Goal: Information Seeking & Learning: Learn about a topic

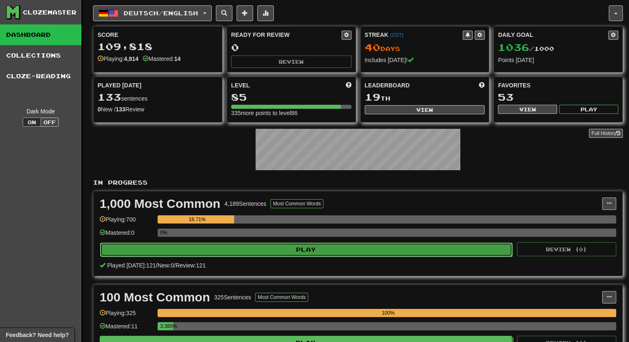
click at [314, 250] on button "Play" at bounding box center [306, 249] width 413 height 14
select select "***"
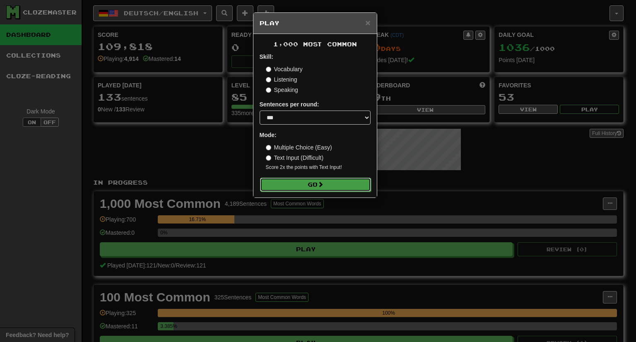
click at [314, 182] on button "Go" at bounding box center [315, 185] width 111 height 14
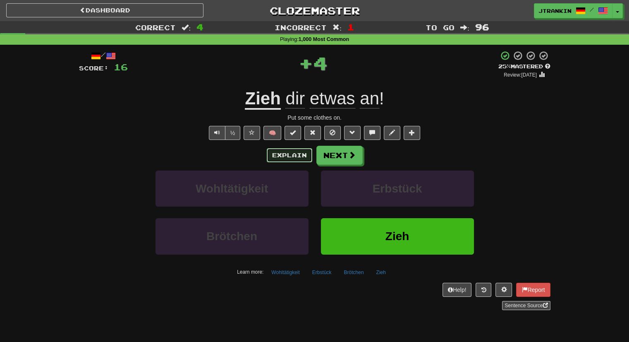
click at [300, 155] on button "Explain" at bounding box center [290, 155] width 46 height 14
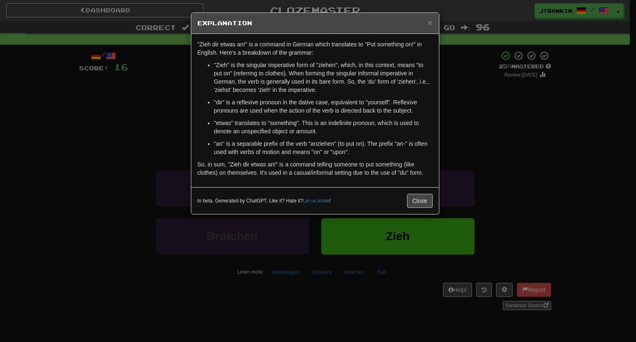
click at [415, 208] on div "In beta. Generated by ChatGPT. Like it? Hate it? Let us know ! Close" at bounding box center [314, 200] width 247 height 27
click at [425, 197] on button "Close" at bounding box center [420, 201] width 26 height 14
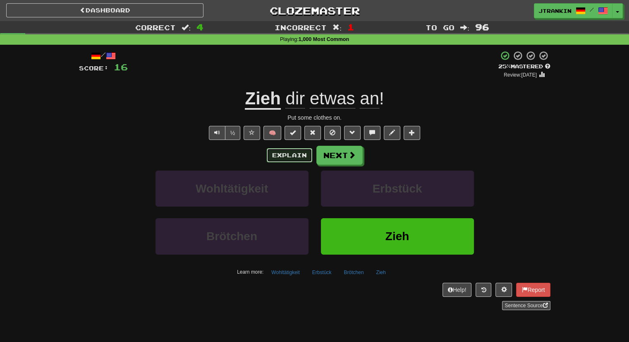
click at [295, 154] on button "Explain" at bounding box center [290, 155] width 46 height 14
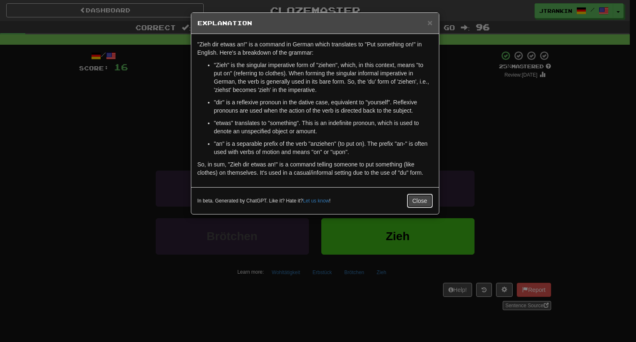
click at [423, 195] on button "Close" at bounding box center [420, 201] width 26 height 14
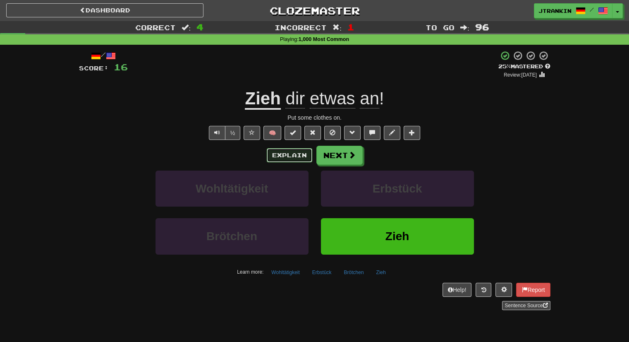
click at [287, 156] on button "Explain" at bounding box center [290, 155] width 46 height 14
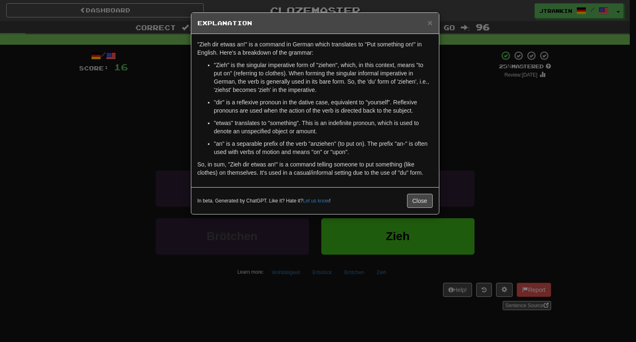
drag, startPoint x: 353, startPoint y: 154, endPoint x: 293, endPoint y: 139, distance: 61.3
drag, startPoint x: 293, startPoint y: 139, endPoint x: 383, endPoint y: 80, distance: 107.9
click at [383, 80] on p ""Zieh" is the singular imperative form of "ziehen", which, in this context, mea…" at bounding box center [323, 77] width 218 height 33
click at [419, 204] on button "Close" at bounding box center [420, 201] width 26 height 14
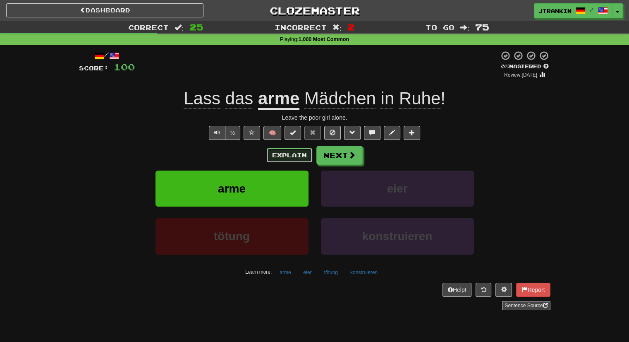
click at [292, 159] on button "Explain" at bounding box center [290, 155] width 46 height 14
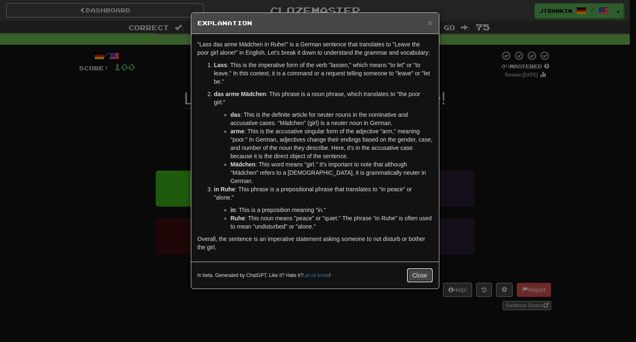
drag, startPoint x: 418, startPoint y: 264, endPoint x: 415, endPoint y: 266, distance: 4.4
click at [415, 268] on button "Close" at bounding box center [420, 275] width 26 height 14
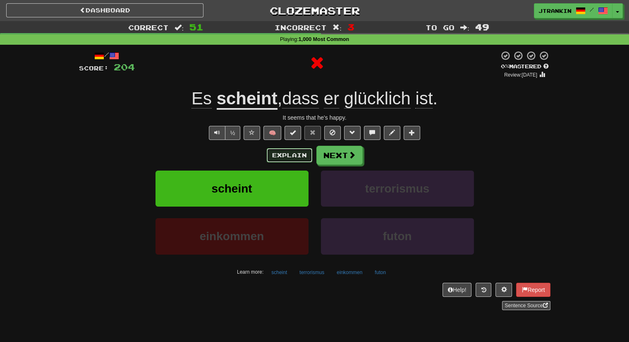
click at [280, 156] on button "Explain" at bounding box center [290, 155] width 46 height 14
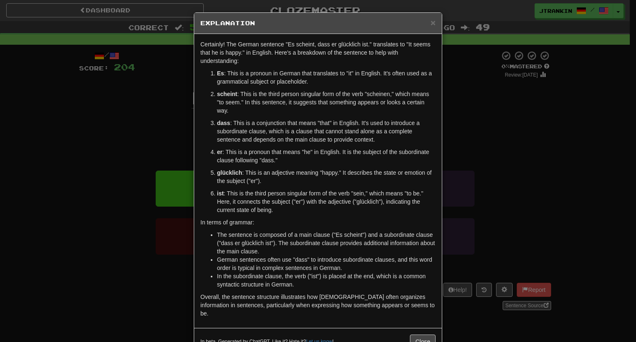
click at [537, 126] on div "× Explanation Certainly! The German sentence "Es scheint, dass er glücklich ist…" at bounding box center [318, 171] width 636 height 342
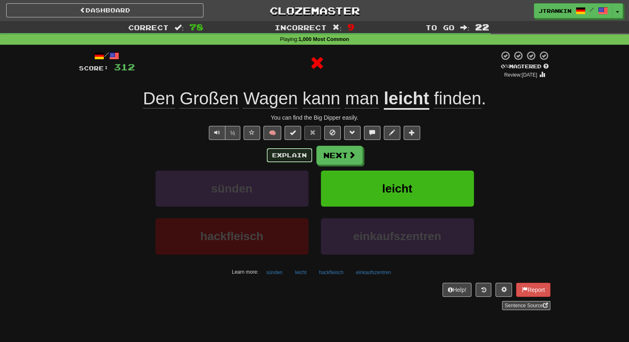
click at [272, 161] on button "Explain" at bounding box center [290, 155] width 46 height 14
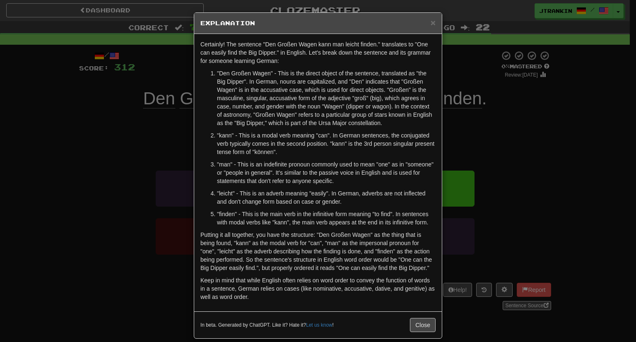
click at [582, 114] on div "× Explanation Certainly! The sentence "Den Großen Wagen kann man leicht finden.…" at bounding box center [318, 171] width 636 height 342
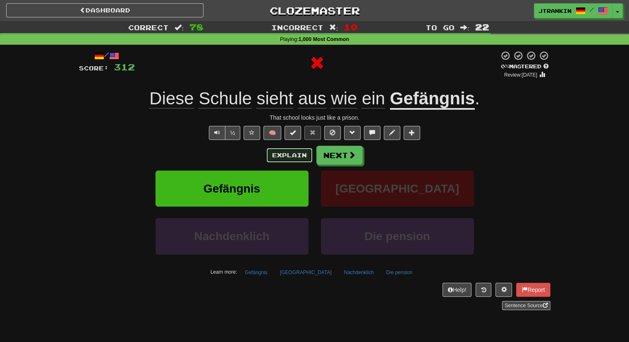
click at [269, 156] on button "Explain" at bounding box center [290, 155] width 46 height 14
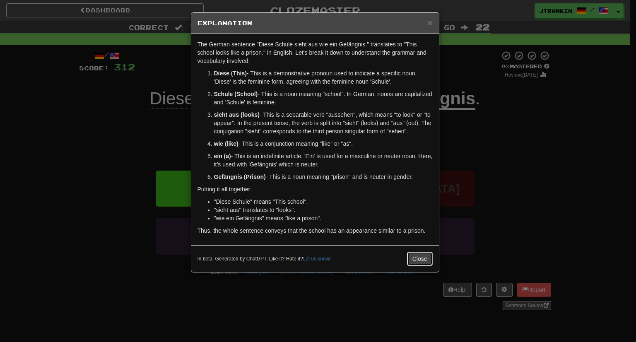
click at [429, 262] on button "Close" at bounding box center [420, 259] width 26 height 14
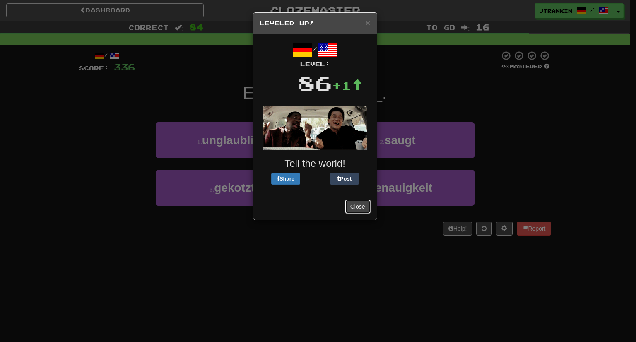
click at [346, 205] on button "Close" at bounding box center [358, 206] width 26 height 14
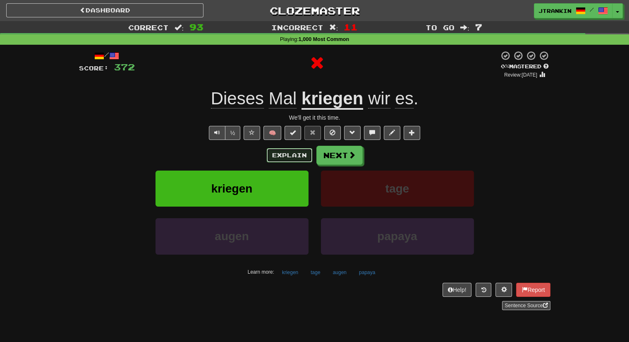
click at [301, 161] on button "Explain" at bounding box center [290, 155] width 46 height 14
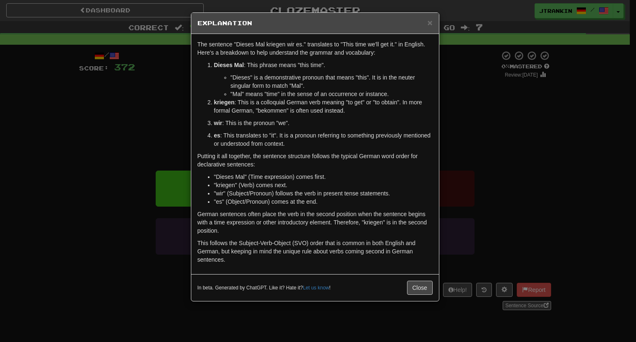
click at [527, 171] on div "× Explanation The sentence "Dieses Mal kriegen wir es." translates to "This tim…" at bounding box center [318, 171] width 636 height 342
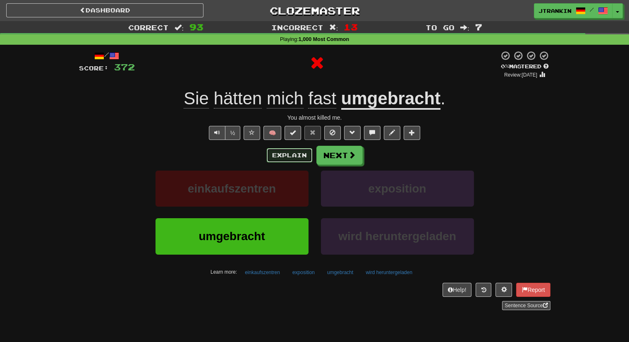
click at [287, 158] on button "Explain" at bounding box center [290, 155] width 46 height 14
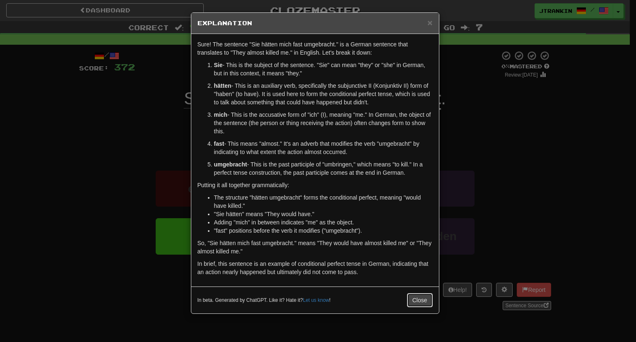
click at [424, 297] on button "Close" at bounding box center [420, 300] width 26 height 14
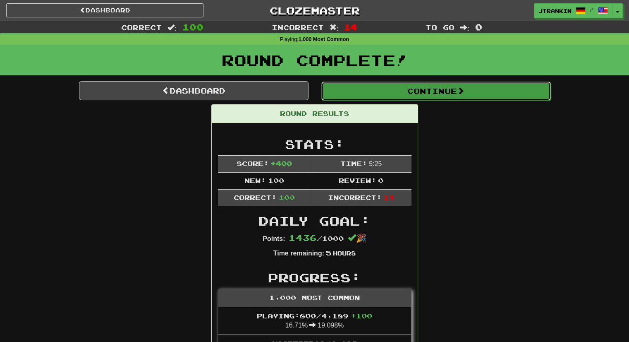
click at [494, 95] on button "Continue" at bounding box center [437, 91] width 230 height 19
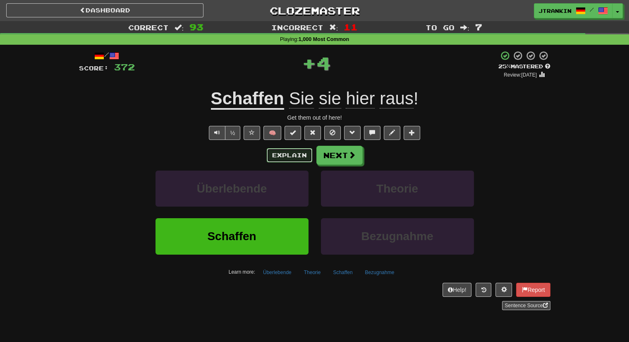
click at [300, 159] on button "Explain" at bounding box center [290, 155] width 46 height 14
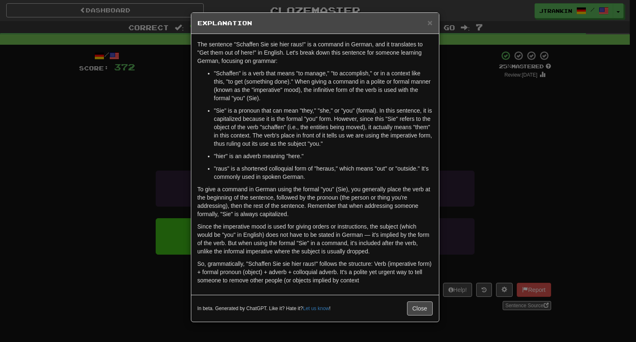
click at [529, 192] on div "× Explanation The sentence "Schaffen Sie sie hier raus!" is a command in German…" at bounding box center [318, 171] width 636 height 342
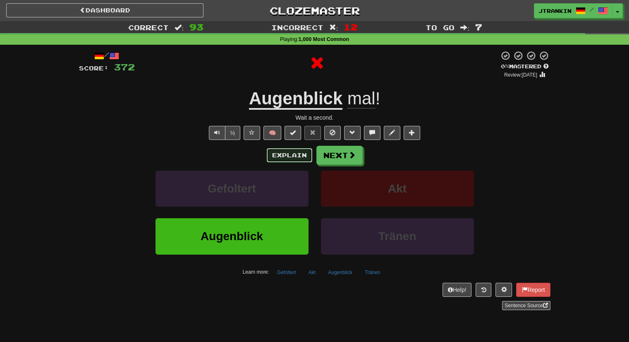
click at [296, 151] on button "Explain" at bounding box center [290, 155] width 46 height 14
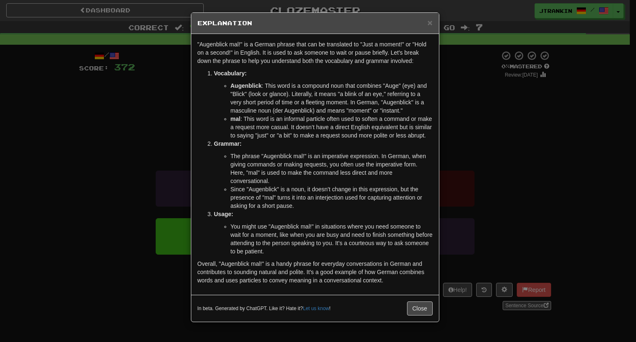
click at [462, 111] on div "× Explanation "Augenblick mal!" is a German phrase that can be translated to "J…" at bounding box center [318, 171] width 636 height 342
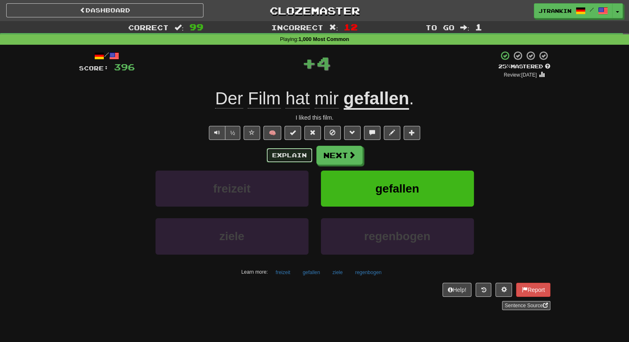
click at [282, 155] on button "Explain" at bounding box center [290, 155] width 46 height 14
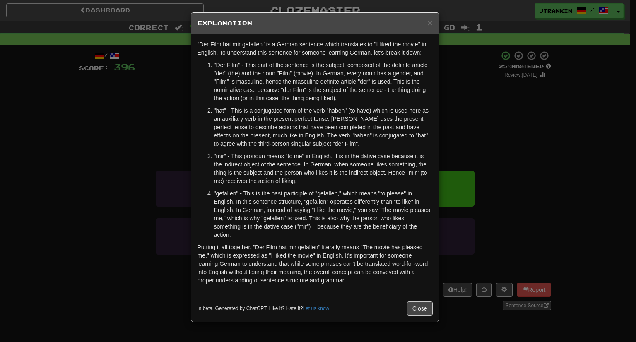
click at [498, 159] on div "× Explanation "Der Film hat mir gefallen" is a German sentence which translates…" at bounding box center [318, 171] width 636 height 342
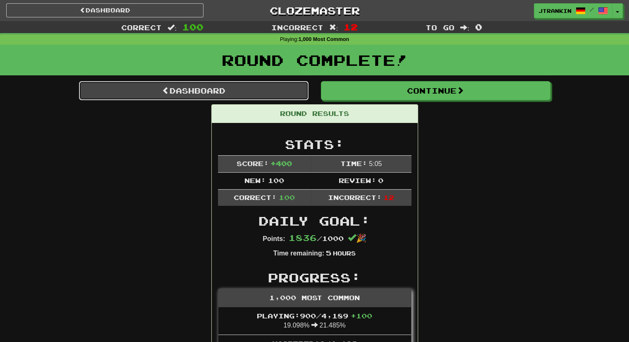
click at [281, 92] on link "Dashboard" at bounding box center [194, 90] width 230 height 19
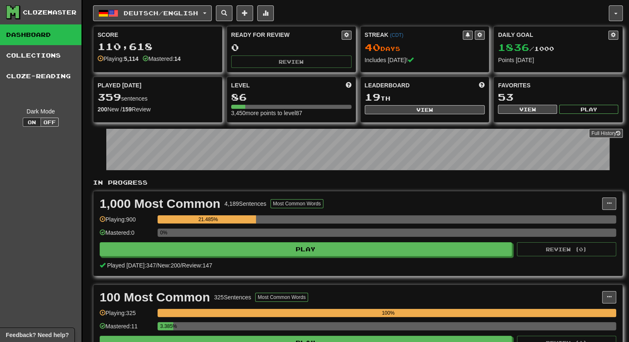
click at [539, 87] on div "Favorites" at bounding box center [558, 85] width 120 height 8
click at [592, 133] on link "Full History" at bounding box center [606, 133] width 34 height 9
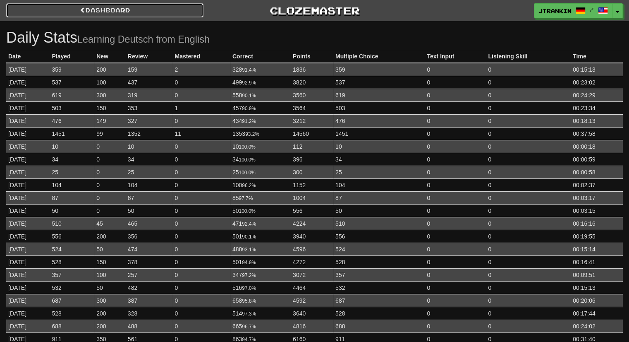
click at [99, 12] on link "Dashboard" at bounding box center [104, 10] width 197 height 14
